Goal: Task Accomplishment & Management: Manage account settings

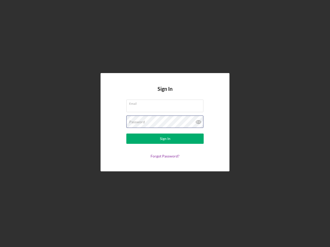
click at [165, 124] on div "Password" at bounding box center [164, 122] width 77 height 13
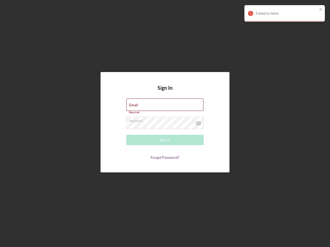
click at [198, 122] on icon at bounding box center [198, 123] width 13 height 13
